Goal: Task Accomplishment & Management: Complete application form

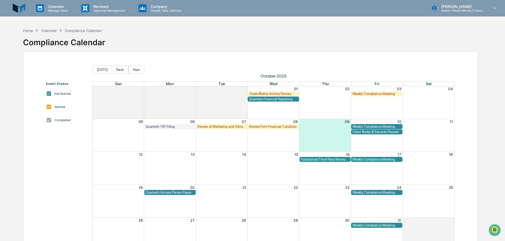
click at [276, 92] on div "Trade Blotter Activity Review" at bounding box center [273, 94] width 49 height 4
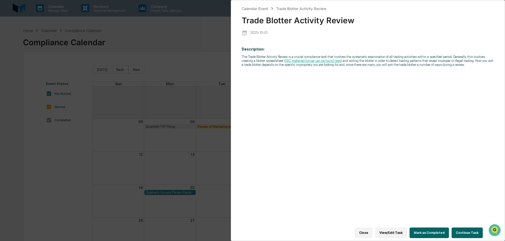
click at [455, 227] on button "Continue Task" at bounding box center [466, 232] width 31 height 11
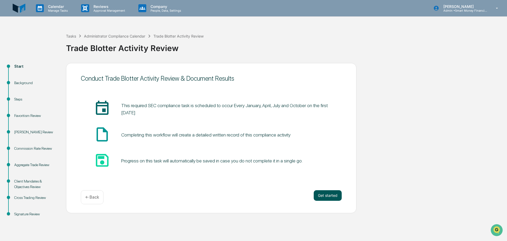
click at [322, 193] on button "Get started" at bounding box center [328, 195] width 28 height 11
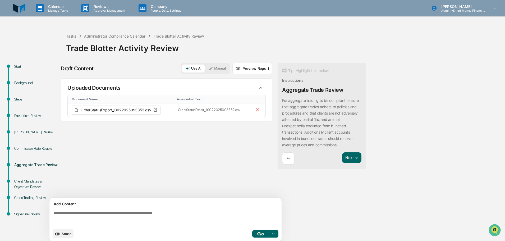
click at [123, 201] on div "Add Content" at bounding box center [166, 204] width 226 height 6
click at [121, 208] on div "Add Content Attach Select..." at bounding box center [165, 219] width 232 height 44
click at [318, 113] on p "For aggregate trading to be compliant, ensure that aggregate trades adhere to p…" at bounding box center [320, 122] width 76 height 49
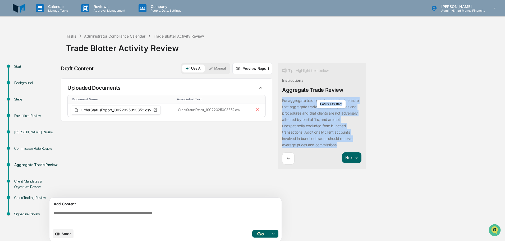
click at [318, 113] on p "For aggregate trading to be compliant, ensure that aggregate trades adhere to p…" at bounding box center [320, 122] width 76 height 49
copy div "For aggregate trading to be compliant, ensure that aggregate trades adhere to p…"
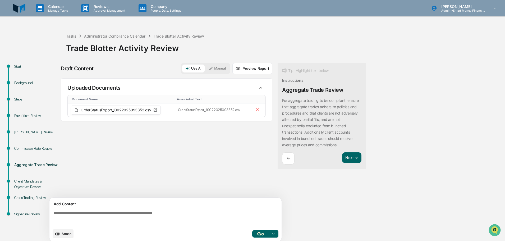
click at [100, 219] on textarea at bounding box center [167, 217] width 230 height 19
paste textarea "**********"
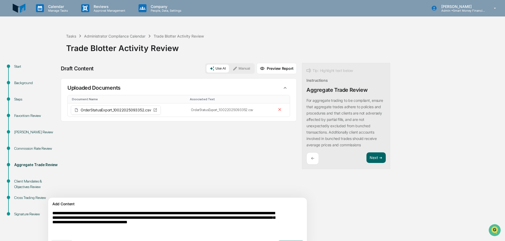
scroll to position [15, 0]
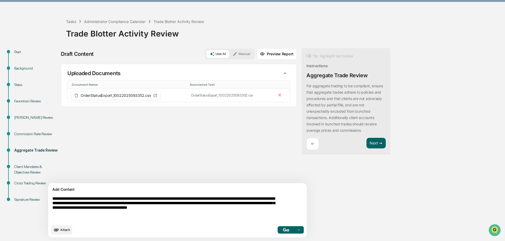
type textarea "**********"
click at [296, 230] on icon at bounding box center [298, 229] width 4 height 4
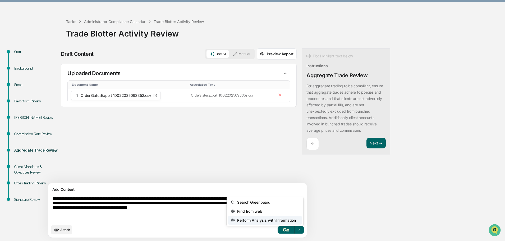
click at [260, 221] on span "Perform Analysis with Information" at bounding box center [265, 220] width 61 height 8
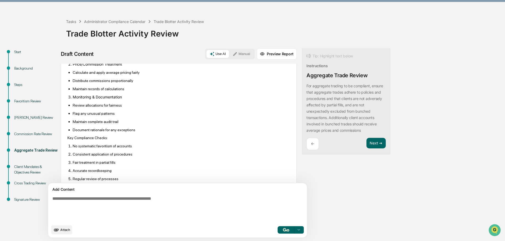
scroll to position [282, 0]
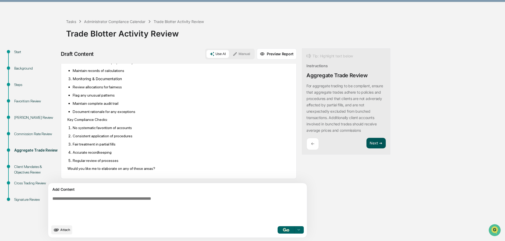
click at [366, 144] on button "Next ➔" at bounding box center [375, 143] width 19 height 11
click at [366, 145] on button "Next ➔" at bounding box center [375, 143] width 19 height 11
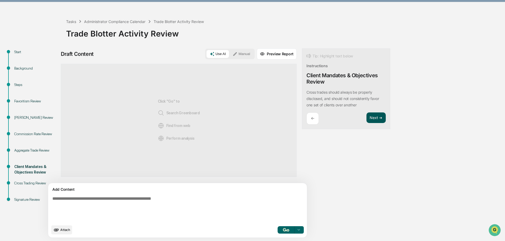
scroll to position [0, 0]
click at [366, 114] on button "Next ➔" at bounding box center [375, 117] width 19 height 11
click at [366, 117] on button "Next ➔" at bounding box center [375, 117] width 19 height 11
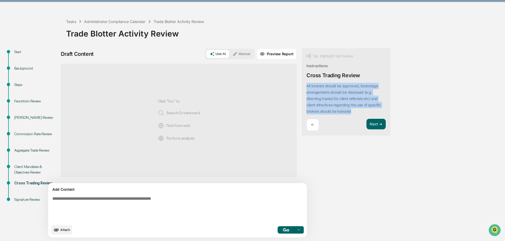
drag, startPoint x: 327, startPoint y: 109, endPoint x: 281, endPoint y: 85, distance: 51.5
click at [302, 85] on div "Tip: Highlight text below Instructions Cross Trading Review All brokers should …" at bounding box center [346, 91] width 88 height 87
drag, startPoint x: 280, startPoint y: 87, endPoint x: 293, endPoint y: 85, distance: 12.7
copy p "All brokers should be approved, brokerage arrangements should be disclosed (e.g…"
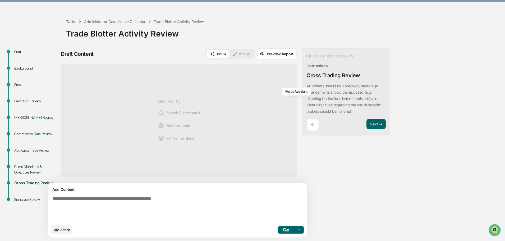
click at [197, 195] on textarea at bounding box center [165, 209] width 230 height 30
click at [313, 83] on div "All brokers should be approved, brokerage arrangements should be disclosed (e.g…" at bounding box center [345, 99] width 79 height 32
click at [309, 94] on p "All brokers should be approved, brokerage arrangements should be disclosed (e.g…" at bounding box center [343, 98] width 75 height 30
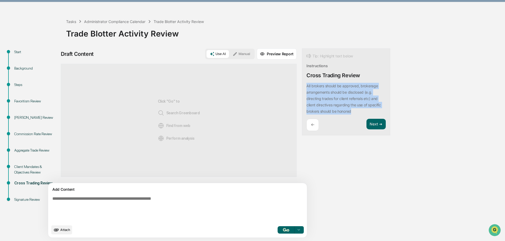
drag, startPoint x: 335, startPoint y: 112, endPoint x: 280, endPoint y: 86, distance: 61.4
click at [302, 86] on div "Tip: Highlight text below Instructions Cross Trading Review All brokers should …" at bounding box center [346, 91] width 88 height 87
click at [288, 90] on button "Focus Assistant" at bounding box center [295, 91] width 27 height 7
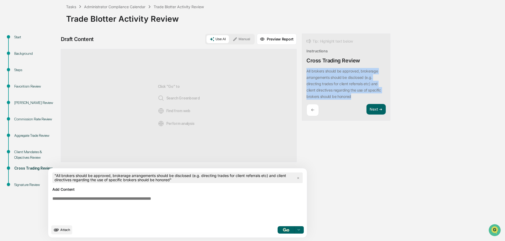
click at [277, 226] on button "button" at bounding box center [285, 229] width 17 height 7
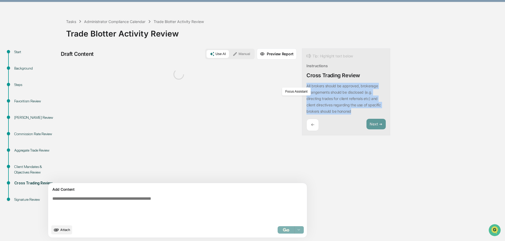
scroll to position [15, 0]
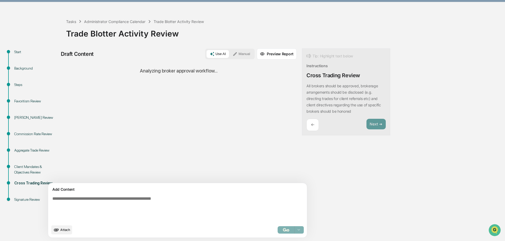
click at [279, 144] on div "Draft Content Use AI Manual Preview Report Sources Analyzing broker approval wo…" at bounding box center [209, 144] width 296 height 192
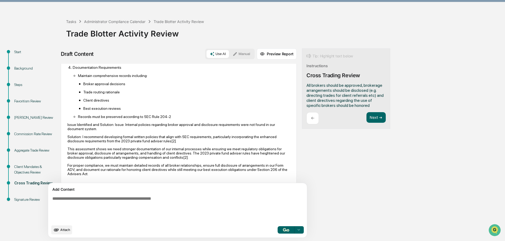
scroll to position [181, 0]
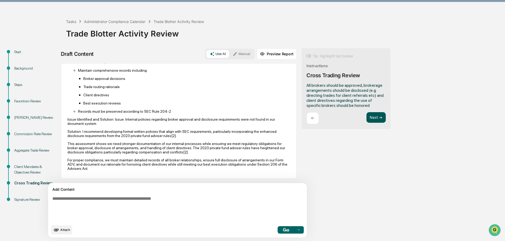
click at [366, 118] on button "Next ➔" at bounding box center [375, 117] width 19 height 11
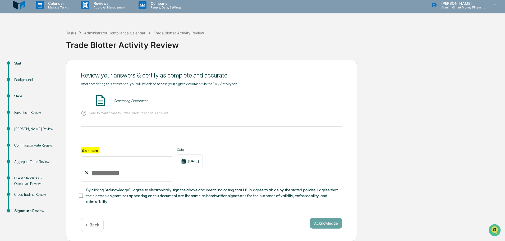
scroll to position [0, 0]
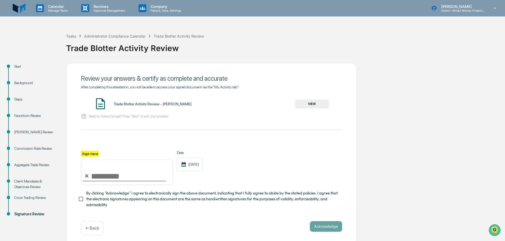
click at [307, 102] on button "VIEW" at bounding box center [312, 103] width 34 height 9
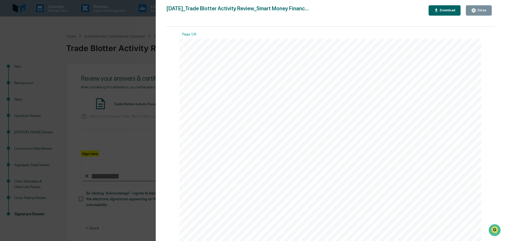
click at [472, 11] on button "Close" at bounding box center [479, 10] width 26 height 10
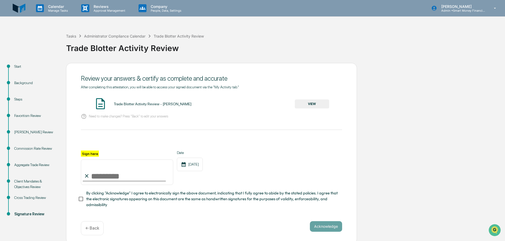
click at [112, 171] on input "Sign here" at bounding box center [127, 171] width 92 height 25
type input "**********"
click at [317, 228] on button "Acknowledge" at bounding box center [326, 226] width 32 height 11
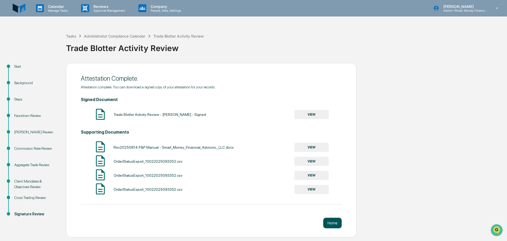
click at [335, 220] on button "Home" at bounding box center [332, 222] width 18 height 11
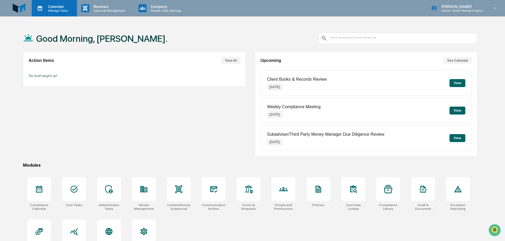
click at [62, 10] on p "Manage Tasks" at bounding box center [57, 11] width 27 height 4
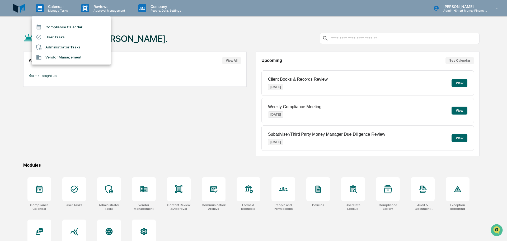
click at [59, 29] on li "Compliance Calendar" at bounding box center [71, 27] width 79 height 10
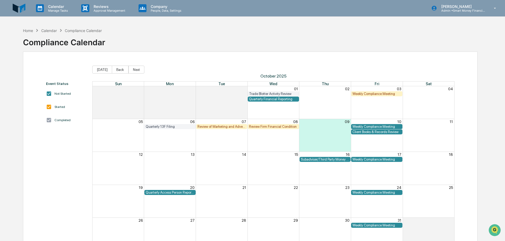
click at [208, 126] on div "Review of Marketing and Advertising" at bounding box center [221, 126] width 49 height 4
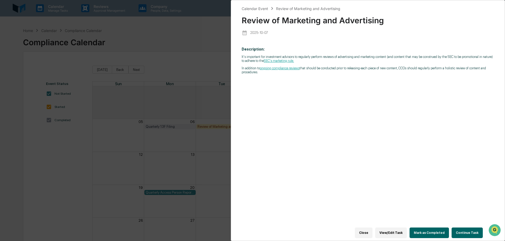
click at [207, 104] on div "Calendar Event Review of Marketing and Advertising Review of Marketing and Adve…" at bounding box center [252, 120] width 505 height 241
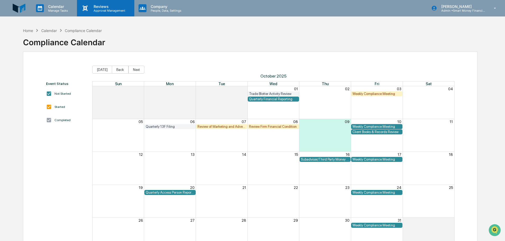
click at [97, 9] on p "Approval Management" at bounding box center [108, 11] width 39 height 4
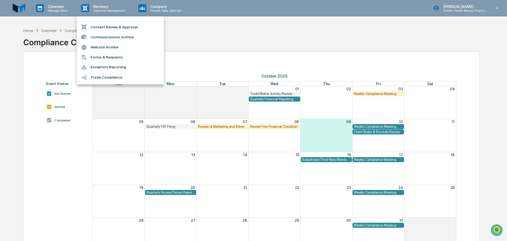
click at [117, 26] on li "Content Review & Approval" at bounding box center [120, 27] width 87 height 10
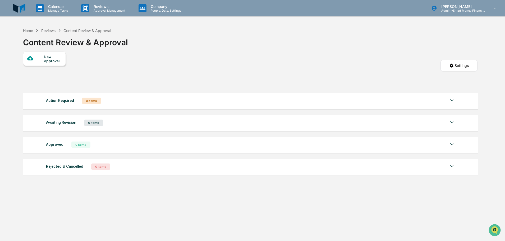
click at [60, 61] on div "New Approval" at bounding box center [53, 58] width 18 height 8
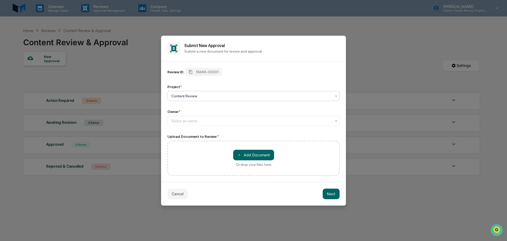
click at [211, 93] on div at bounding box center [251, 95] width 160 height 5
click at [209, 93] on div at bounding box center [251, 95] width 160 height 5
click at [206, 117] on div "Select an owner..." at bounding box center [251, 120] width 165 height 7
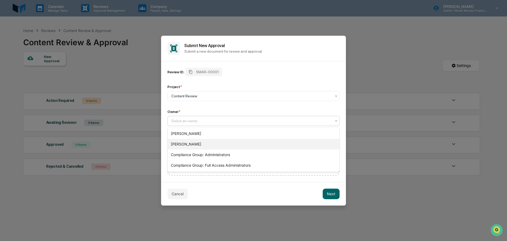
click at [202, 142] on div "[PERSON_NAME]" at bounding box center [254, 144] width 172 height 11
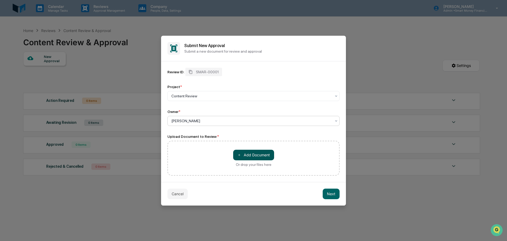
click at [250, 151] on button "＋ Add Document" at bounding box center [253, 155] width 41 height 11
click at [182, 189] on button "Cancel" at bounding box center [177, 193] width 20 height 11
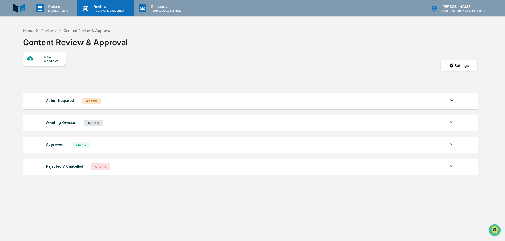
click at [91, 13] on div "Reviews Approval Management" at bounding box center [105, 8] width 57 height 16
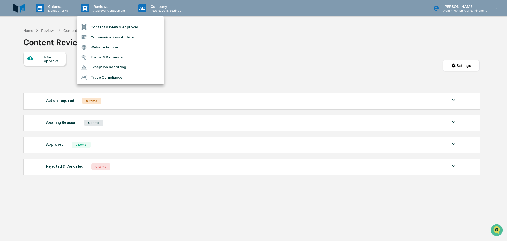
click at [61, 11] on div at bounding box center [253, 120] width 507 height 241
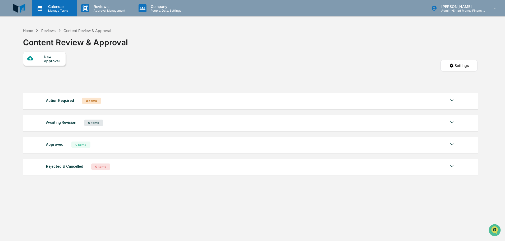
click at [55, 7] on p "Calendar" at bounding box center [57, 6] width 27 height 4
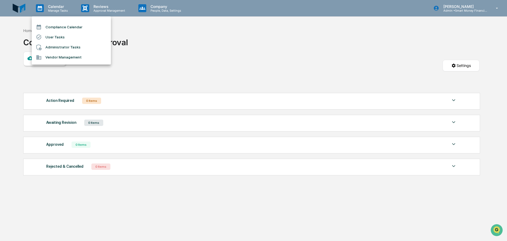
click at [170, 10] on div at bounding box center [253, 120] width 507 height 241
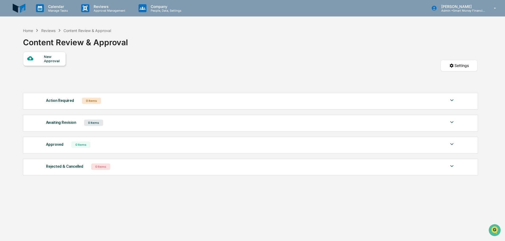
click at [164, 6] on p "Company" at bounding box center [165, 6] width 38 height 4
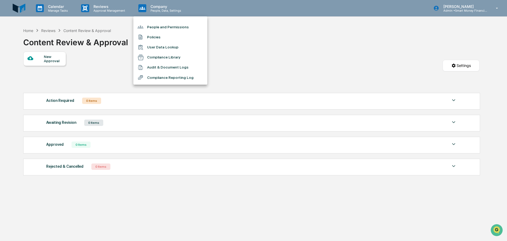
click at [117, 14] on div at bounding box center [253, 120] width 507 height 241
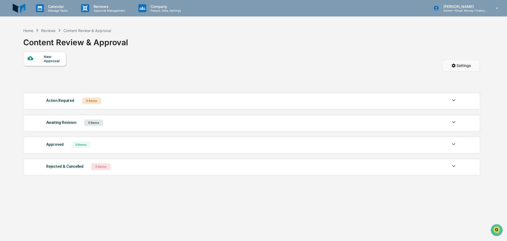
click at [457, 63] on html "Calendar Manage Tasks Reviews Approval Management Company People, Data, Setting…" at bounding box center [253, 120] width 507 height 241
click at [450, 88] on div "Form Settings" at bounding box center [459, 89] width 59 height 8
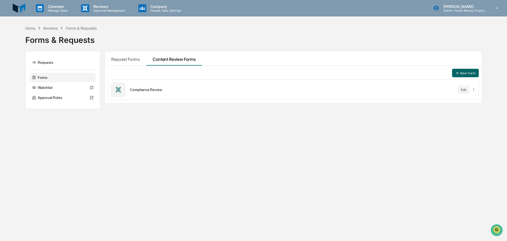
click at [384, 92] on div "Compliance Review Edit" at bounding box center [293, 89] width 371 height 21
click at [472, 89] on html "Calendar Manage Tasks Reviews Approval Management Company People, Data, Setting…" at bounding box center [253, 120] width 507 height 241
click at [453, 93] on html "Calendar Manage Tasks Reviews Approval Management Company People, Data, Setting…" at bounding box center [253, 120] width 507 height 241
click at [150, 85] on div "Compliance Review Edit" at bounding box center [293, 89] width 371 height 21
click at [475, 88] on html "Calendar Manage Tasks Reviews Approval Management Company People, Data, Setting…" at bounding box center [253, 120] width 507 height 241
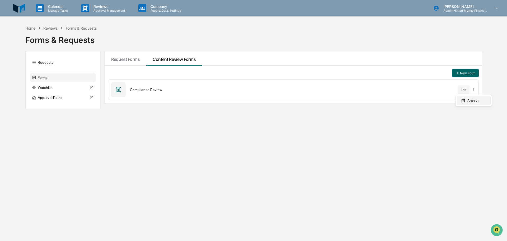
click at [471, 102] on div "Archive" at bounding box center [474, 100] width 34 height 8
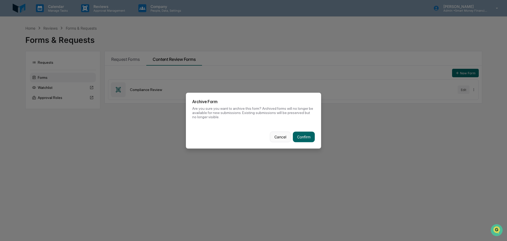
click at [273, 131] on button "Cancel" at bounding box center [280, 136] width 21 height 11
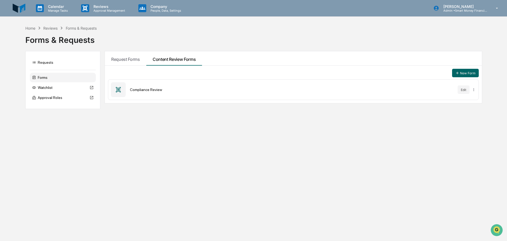
click at [158, 80] on div "New Form Compliance Review Edit" at bounding box center [293, 85] width 377 height 38
click at [161, 84] on div "Compliance Review Edit" at bounding box center [293, 89] width 371 height 21
click at [468, 89] on button "Edit" at bounding box center [464, 89] width 12 height 8
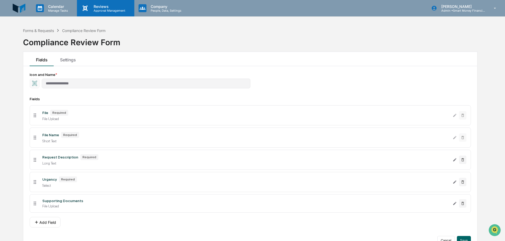
click at [93, 12] on p "Approval Management" at bounding box center [108, 11] width 39 height 4
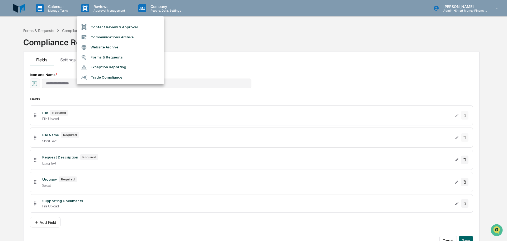
click at [100, 29] on li "Content Review & Approval" at bounding box center [120, 27] width 87 height 10
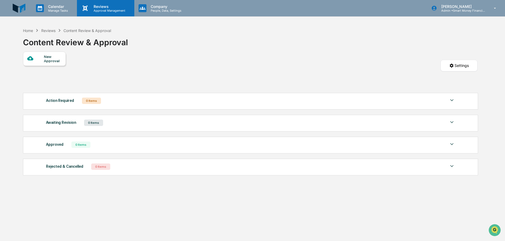
click at [105, 9] on p "Approval Management" at bounding box center [108, 11] width 39 height 4
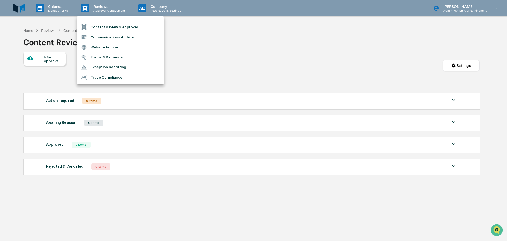
click at [115, 35] on li "Communications Archive" at bounding box center [120, 37] width 87 height 10
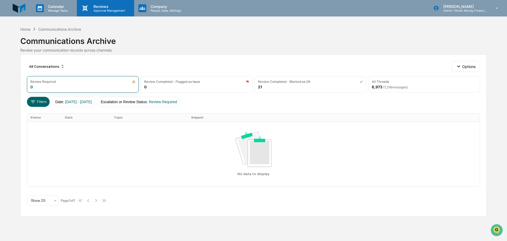
click at [110, 7] on p "Reviews" at bounding box center [108, 6] width 39 height 4
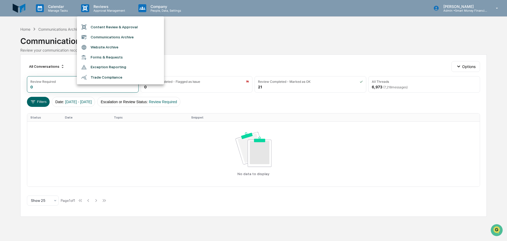
click at [110, 46] on li "Website Archive" at bounding box center [120, 47] width 87 height 10
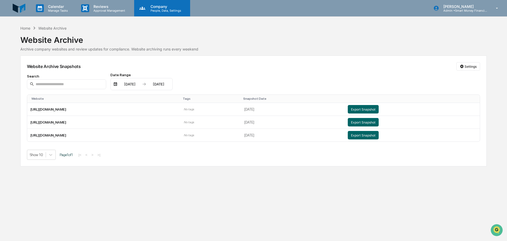
click at [147, 13] on div "Company People, Data, Settings" at bounding box center [162, 8] width 56 height 16
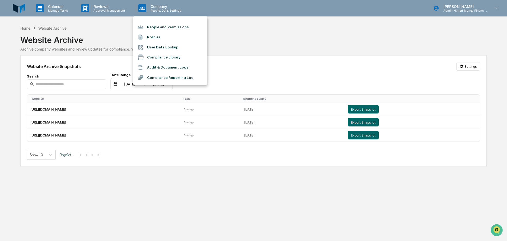
click at [48, 8] on div at bounding box center [253, 120] width 507 height 241
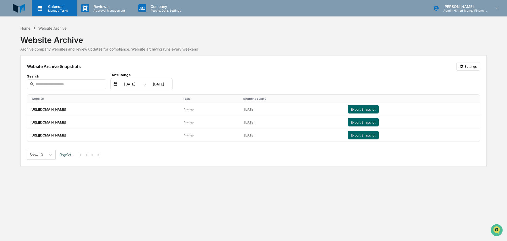
click at [52, 7] on p "Calendar" at bounding box center [57, 6] width 27 height 4
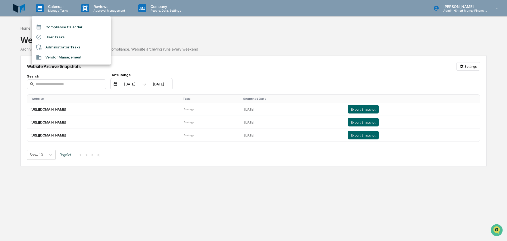
click at [68, 46] on li "Administrator Tasks" at bounding box center [71, 47] width 79 height 10
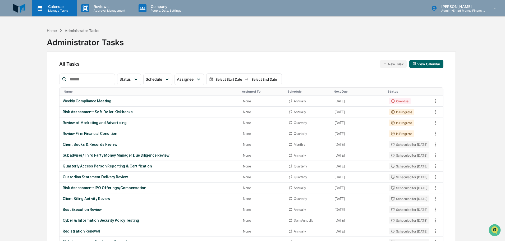
click at [61, 15] on div "Calendar Manage Tasks" at bounding box center [54, 8] width 45 height 16
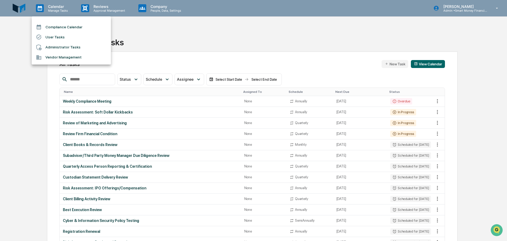
click at [59, 33] on li "User Tasks" at bounding box center [71, 37] width 79 height 10
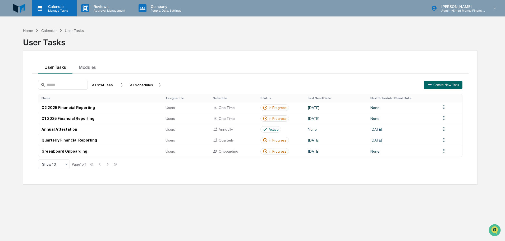
click at [55, 14] on div "Calendar Manage Tasks" at bounding box center [54, 8] width 45 height 16
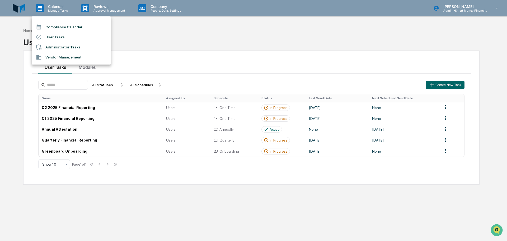
click at [62, 48] on li "Administrator Tasks" at bounding box center [71, 47] width 79 height 10
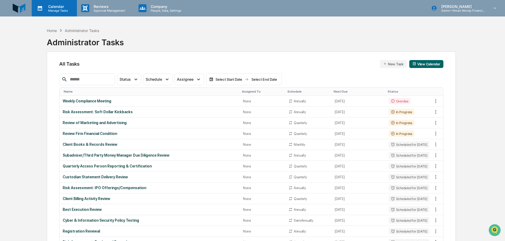
click at [47, 4] on p "Calendar" at bounding box center [57, 6] width 27 height 4
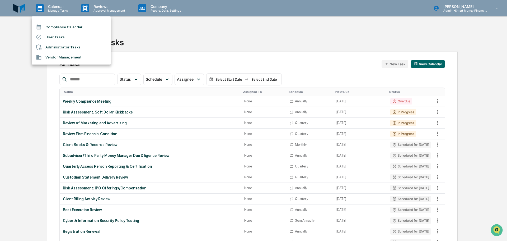
click at [58, 27] on li "Compliance Calendar" at bounding box center [71, 27] width 79 height 10
